Goal: Find contact information: Find contact information

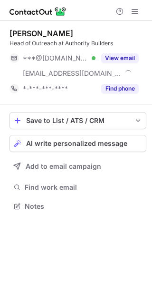
scroll to position [199, 152]
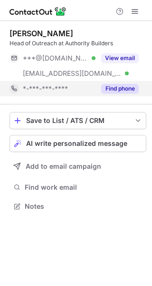
click at [128, 91] on button "Find phone" at bounding box center [120, 89] width 38 height 10
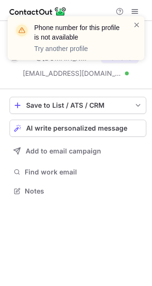
scroll to position [184, 152]
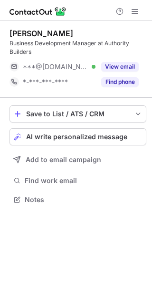
scroll to position [192, 152]
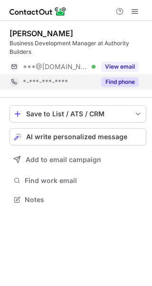
click at [124, 79] on button "Find phone" at bounding box center [120, 82] width 38 height 10
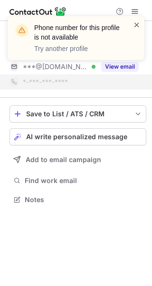
click at [139, 24] on span at bounding box center [137, 25] width 8 height 10
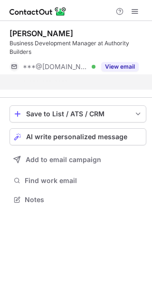
scroll to position [177, 152]
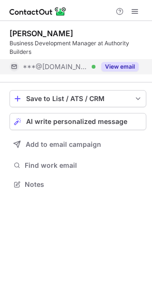
click at [118, 68] on button "View email" at bounding box center [120, 67] width 38 height 10
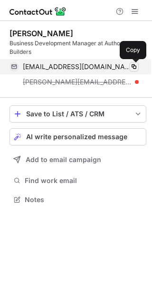
click at [135, 65] on span at bounding box center [135, 67] width 8 height 8
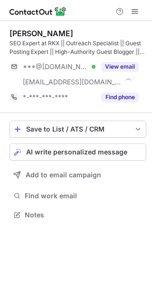
scroll to position [208, 152]
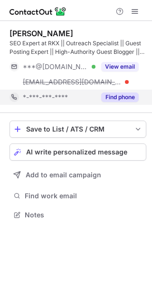
click at [121, 102] on div "Find phone" at bounding box center [117, 97] width 43 height 15
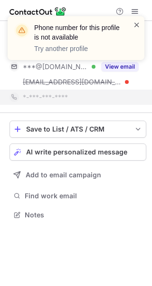
click at [136, 26] on span at bounding box center [137, 25] width 8 height 10
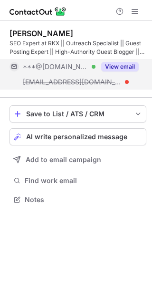
scroll to position [192, 152]
click at [112, 70] on button "View email" at bounding box center [120, 67] width 38 height 10
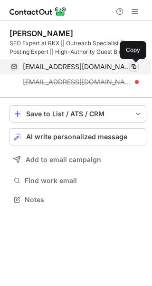
click at [136, 66] on span at bounding box center [135, 67] width 8 height 8
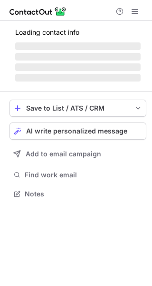
scroll to position [5, 5]
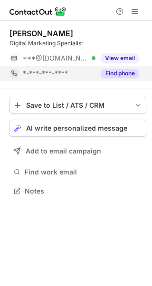
click at [128, 73] on button "Find phone" at bounding box center [120, 74] width 38 height 10
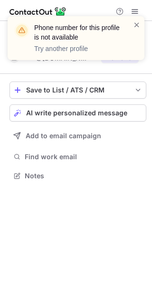
scroll to position [169, 152]
